Goal: Check status: Check status

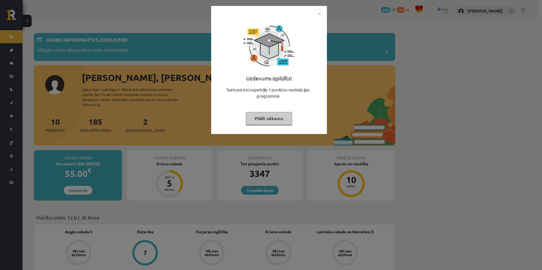
click at [268, 119] on button "Pildīt nākamo" at bounding box center [269, 118] width 46 height 13
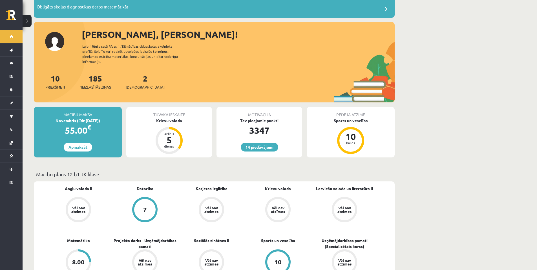
scroll to position [56, 0]
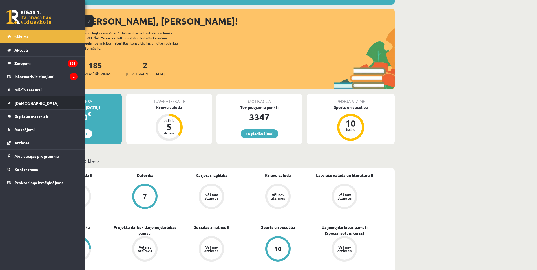
click at [22, 102] on span "[DEMOGRAPHIC_DATA]" at bounding box center [36, 102] width 44 height 5
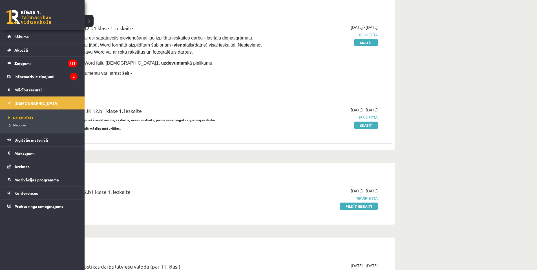
click at [19, 126] on span "Izlabotās" at bounding box center [16, 125] width 19 height 5
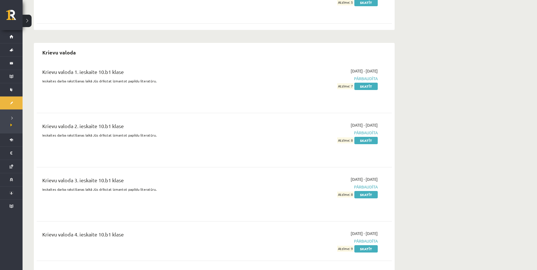
scroll to position [592, 0]
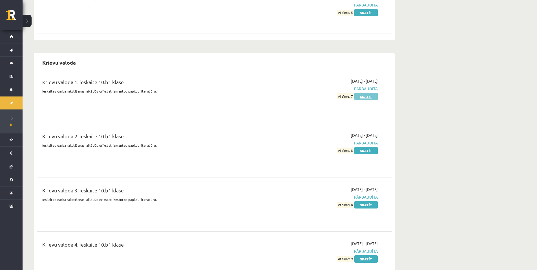
click at [364, 93] on link "Skatīt" at bounding box center [366, 96] width 23 height 7
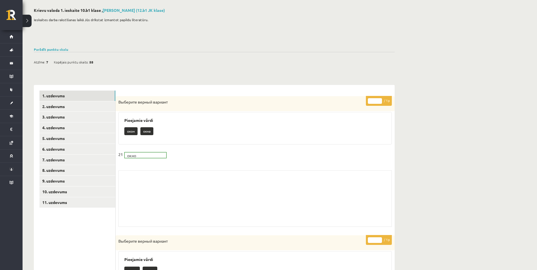
scroll to position [16, 0]
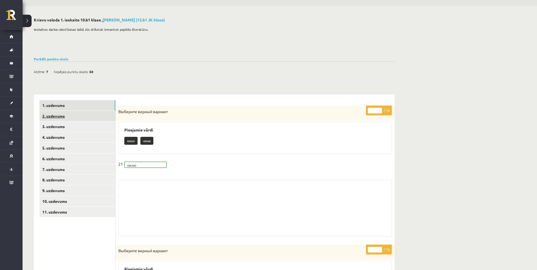
click at [81, 118] on link "2. uzdevums" at bounding box center [77, 116] width 76 height 10
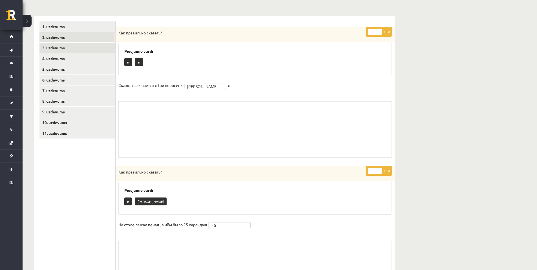
scroll to position [100, 0]
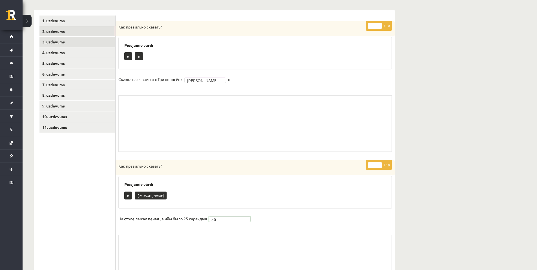
click at [70, 43] on link "3. uzdevums" at bounding box center [77, 42] width 76 height 10
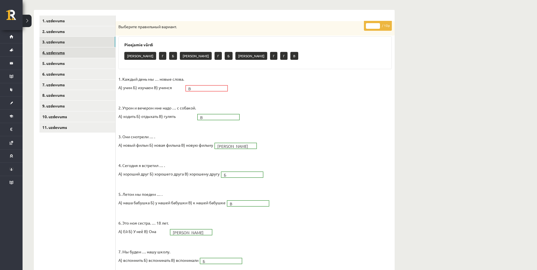
click at [71, 50] on link "4. uzdevums" at bounding box center [77, 52] width 76 height 10
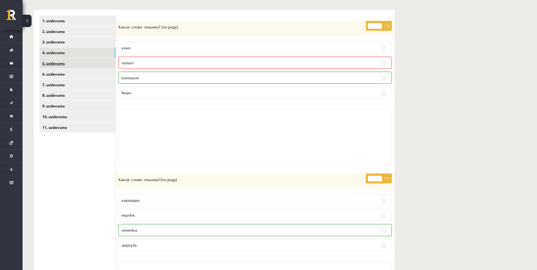
click at [69, 59] on link "5. uzdevums" at bounding box center [77, 63] width 76 height 10
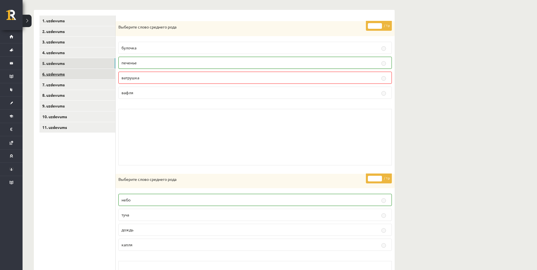
click at [74, 69] on link "6. uzdevums" at bounding box center [77, 74] width 76 height 10
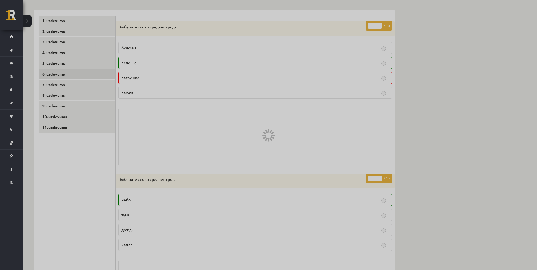
scroll to position [84, 0]
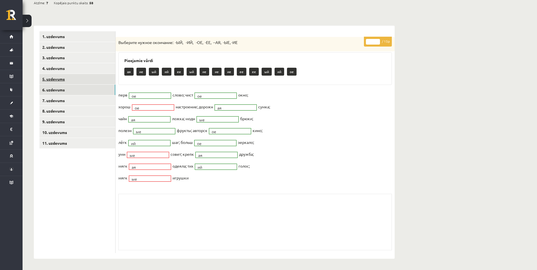
click at [71, 78] on link "5. uzdevums" at bounding box center [77, 79] width 76 height 10
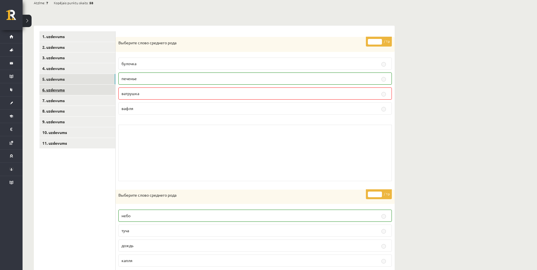
click at [72, 86] on link "6. uzdevums" at bounding box center [77, 90] width 76 height 10
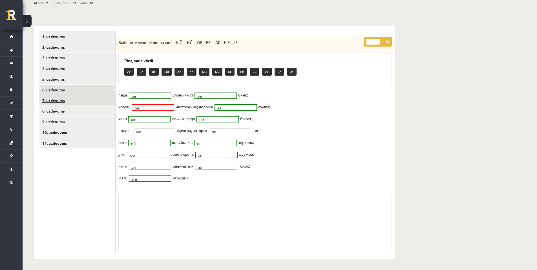
click at [72, 98] on link "7. uzdevums" at bounding box center [77, 100] width 76 height 10
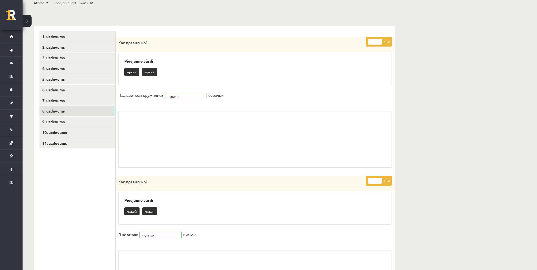
click at [73, 110] on link "8. uzdevums" at bounding box center [77, 111] width 76 height 10
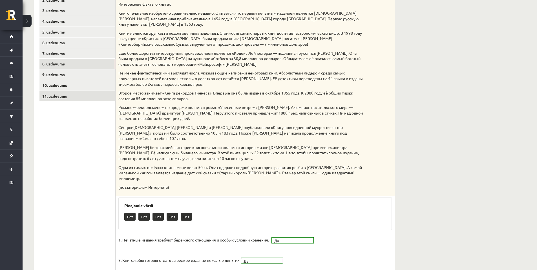
scroll to position [131, 0]
click at [70, 76] on link "9. uzdevums" at bounding box center [77, 75] width 76 height 10
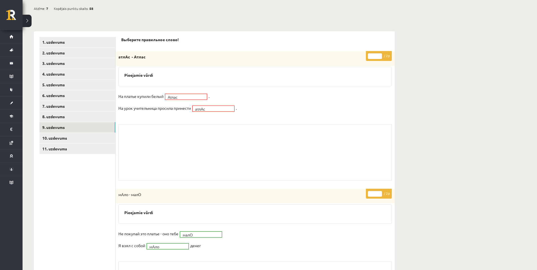
scroll to position [75, 0]
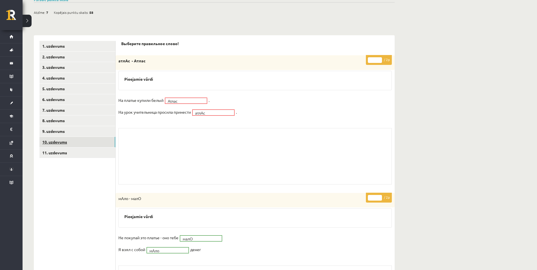
click at [87, 142] on link "10. uzdevums" at bounding box center [77, 142] width 76 height 10
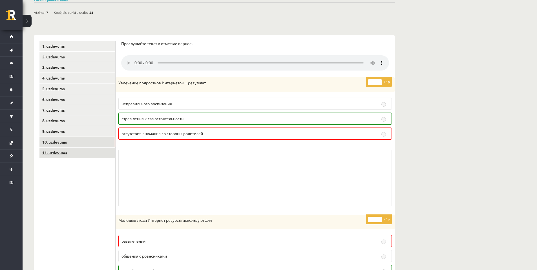
click at [84, 153] on link "11. uzdevums" at bounding box center [77, 153] width 76 height 10
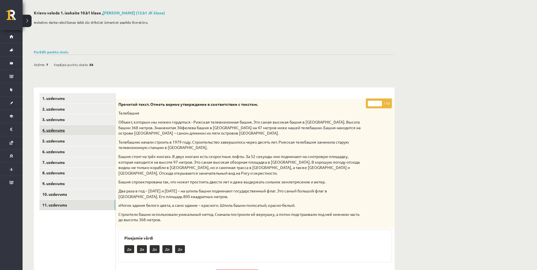
scroll to position [56, 0]
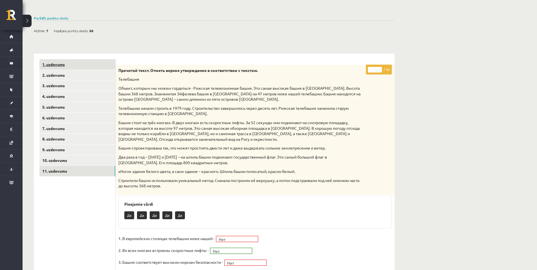
click at [87, 64] on link "1. uzdevums" at bounding box center [77, 64] width 76 height 10
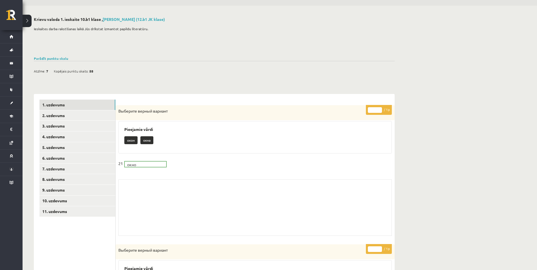
scroll to position [0, 0]
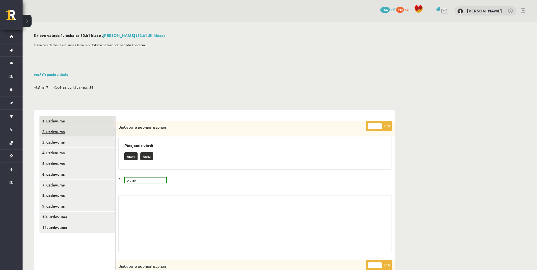
click at [55, 134] on link "2. uzdevums" at bounding box center [77, 131] width 76 height 10
click at [69, 142] on link "3. uzdevums" at bounding box center [77, 142] width 76 height 10
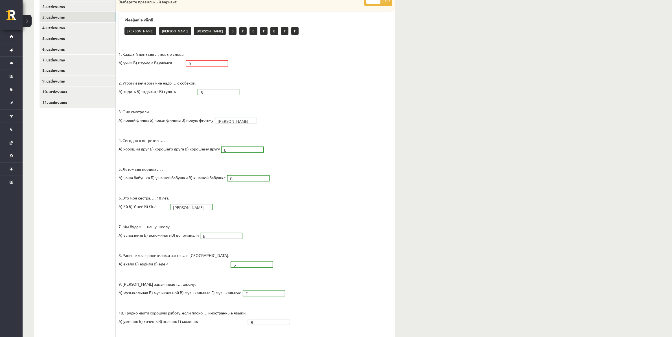
scroll to position [125, 0]
click at [84, 31] on link "4. uzdevums" at bounding box center [77, 28] width 76 height 10
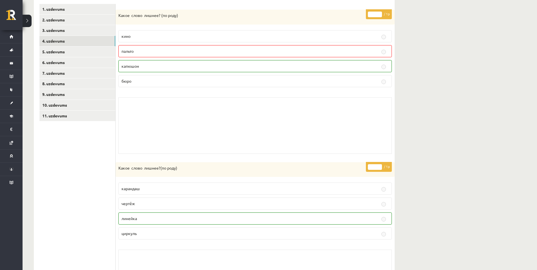
scroll to position [33, 0]
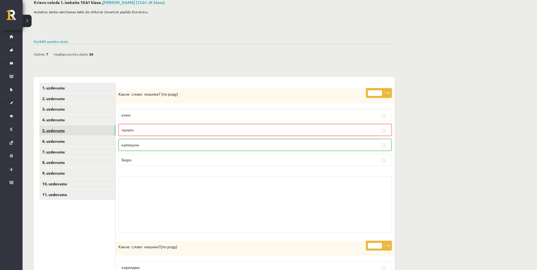
click at [82, 130] on link "5. uzdevums" at bounding box center [77, 130] width 76 height 10
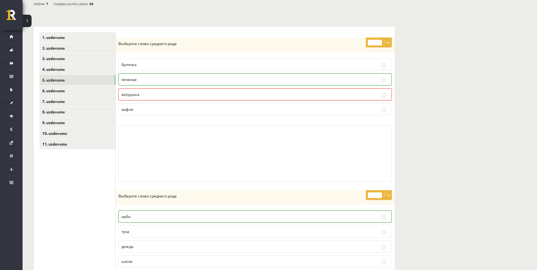
scroll to position [0, 0]
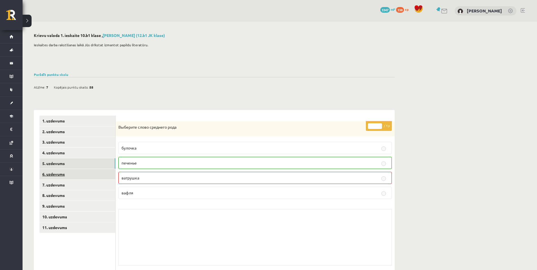
click at [89, 174] on link "6. uzdevums" at bounding box center [77, 174] width 76 height 10
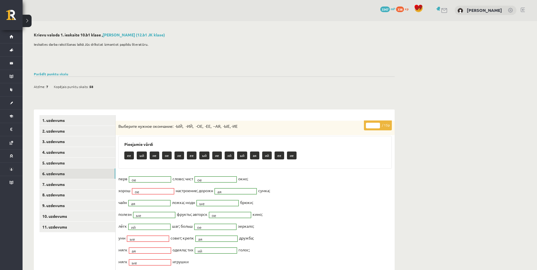
scroll to position [84, 0]
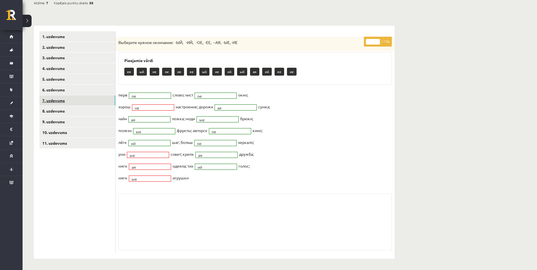
click at [85, 98] on link "7. uzdevums" at bounding box center [77, 100] width 76 height 10
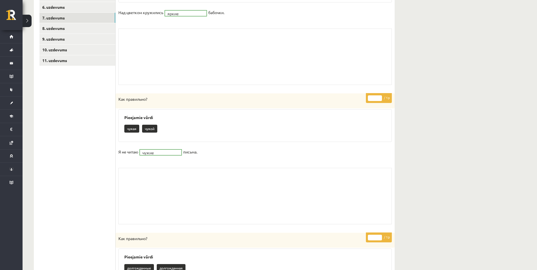
scroll to position [0, 0]
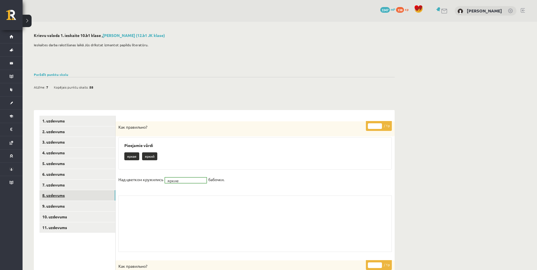
click at [77, 195] on link "8. uzdevums" at bounding box center [77, 195] width 76 height 10
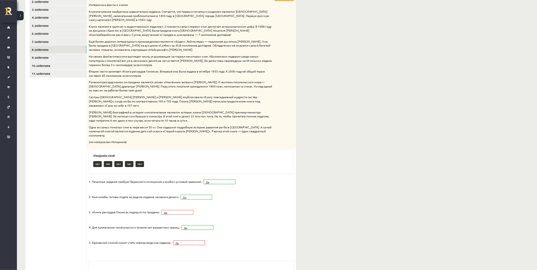
scroll to position [113, 0]
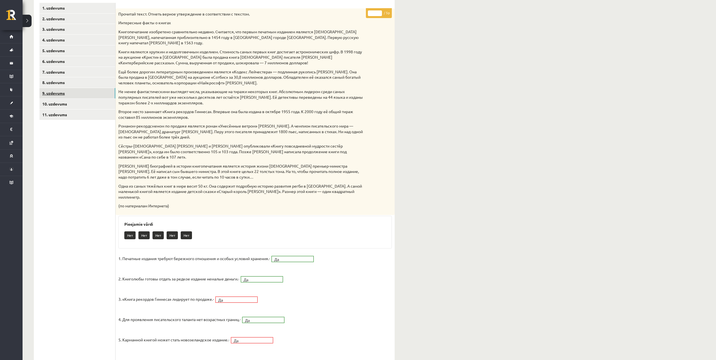
click at [77, 91] on link "9. uzdevums" at bounding box center [77, 93] width 76 height 10
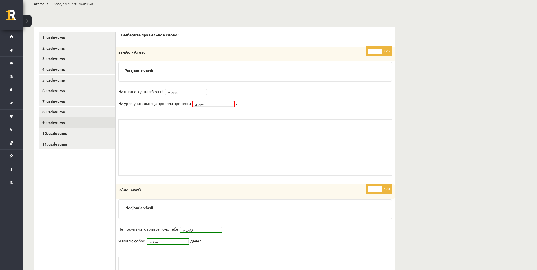
scroll to position [83, 0]
click at [74, 131] on link "10. uzdevums" at bounding box center [77, 134] width 76 height 10
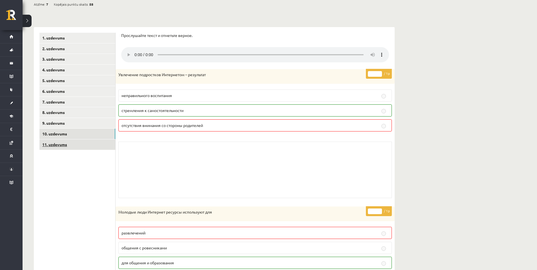
click at [94, 148] on link "11. uzdevums" at bounding box center [77, 144] width 76 height 10
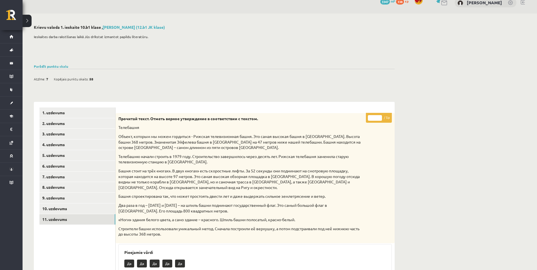
scroll to position [0, 0]
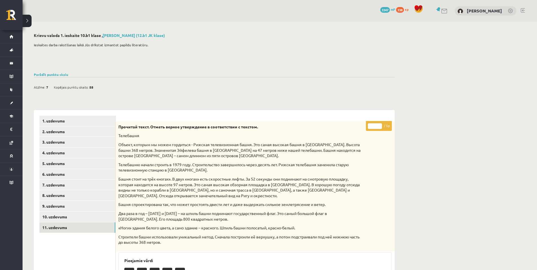
click at [522, 10] on link at bounding box center [523, 10] width 4 height 5
